Goal: Find specific page/section: Find specific page/section

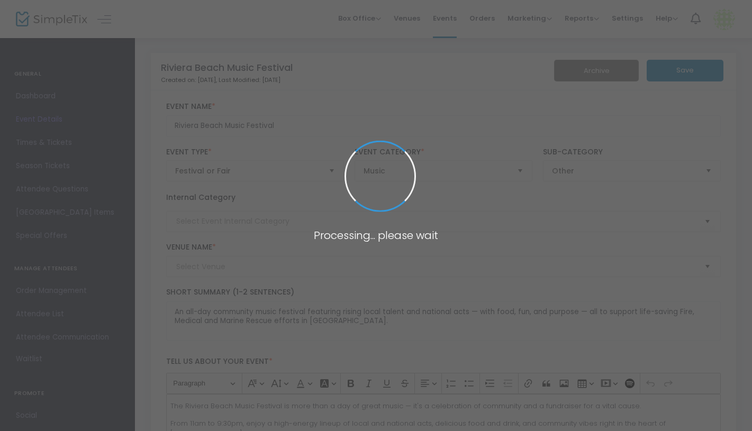
type input "[GEOGRAPHIC_DATA] ([GEOGRAPHIC_DATA])"
type input "RBMF"
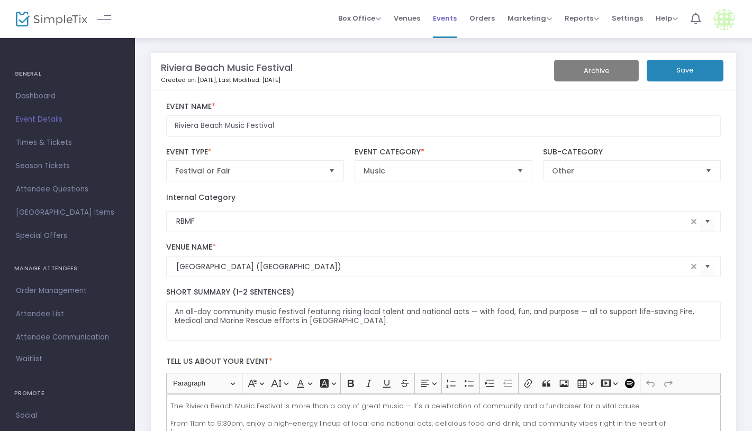
click at [452, 19] on span "Events" at bounding box center [445, 18] width 24 height 27
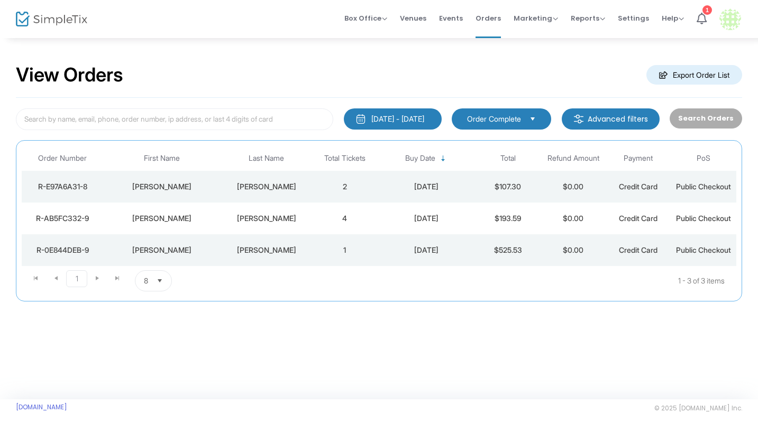
click at [436, 120] on button "7/28/2025 - 7/31/2025" at bounding box center [393, 118] width 98 height 21
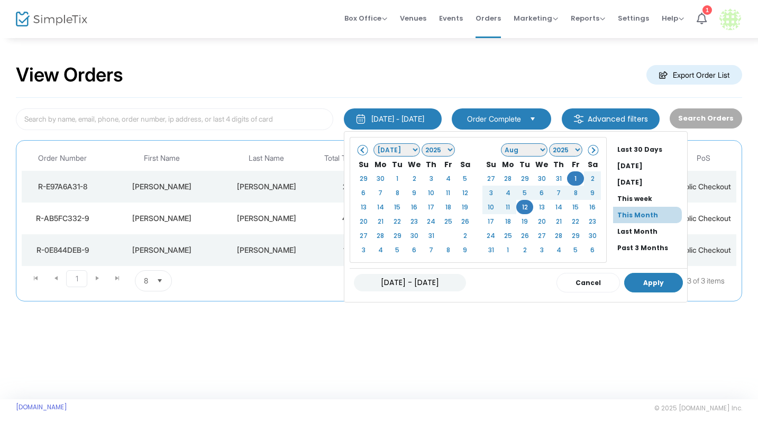
click at [643, 282] on button "Apply" at bounding box center [653, 283] width 59 height 20
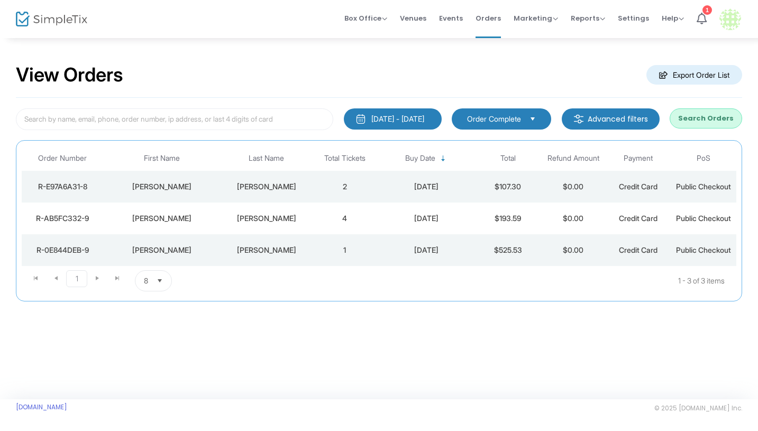
click at [704, 119] on button "Search Orders" at bounding box center [706, 118] width 73 height 20
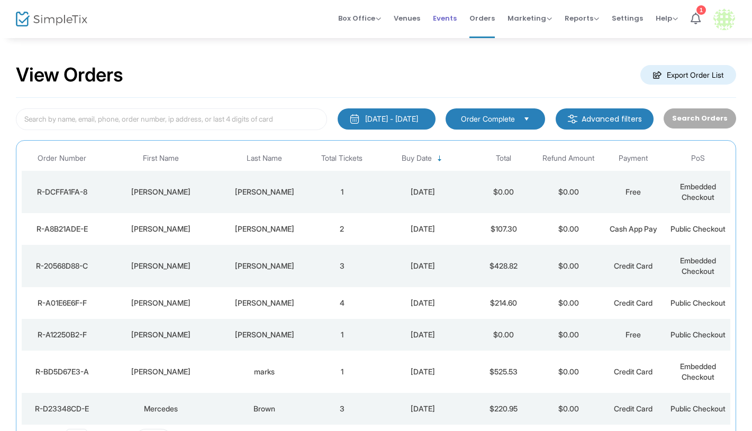
click at [450, 19] on span "Events" at bounding box center [445, 18] width 24 height 27
